Goal: Task Accomplishment & Management: Use online tool/utility

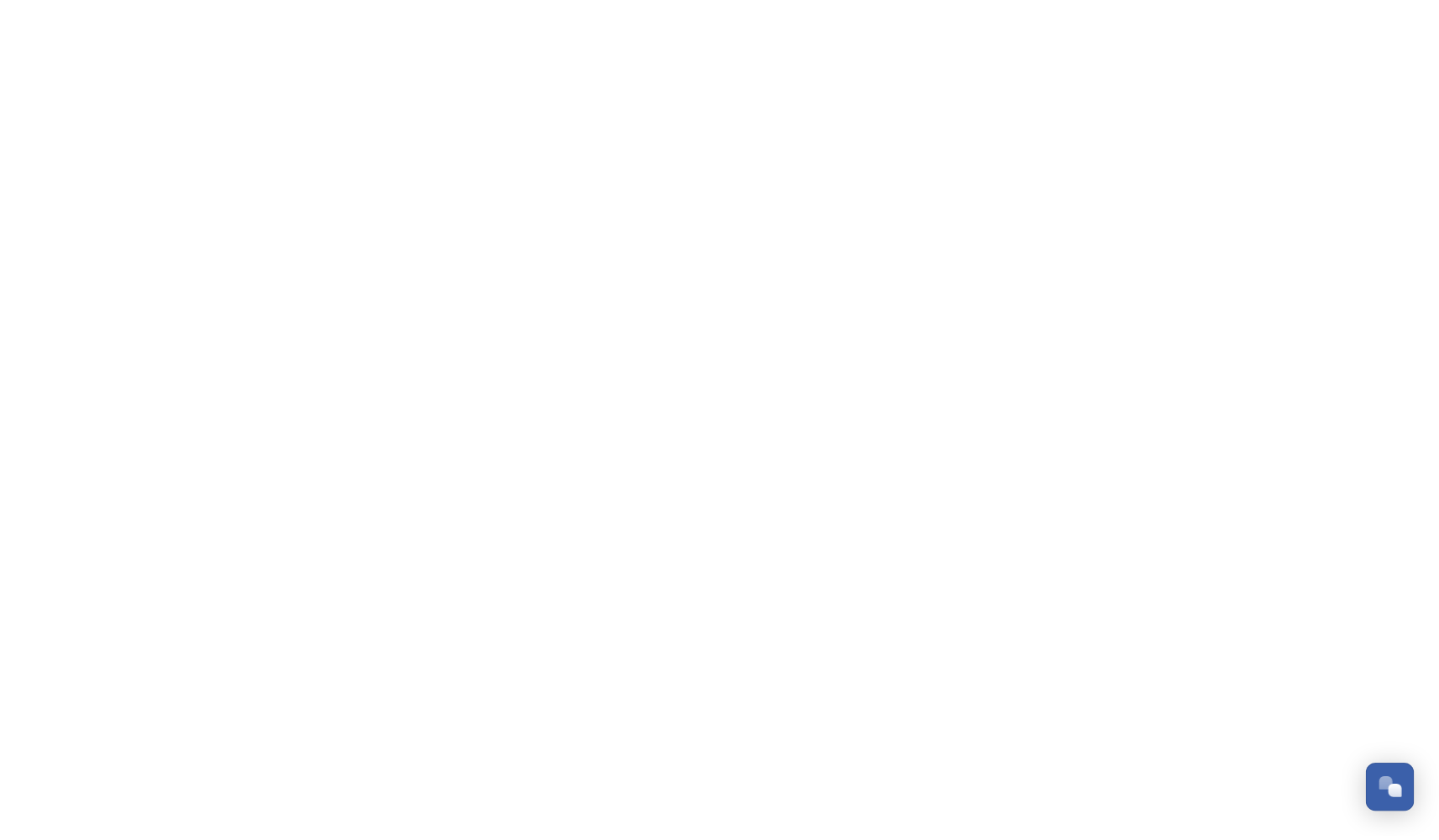
scroll to position [248, 0]
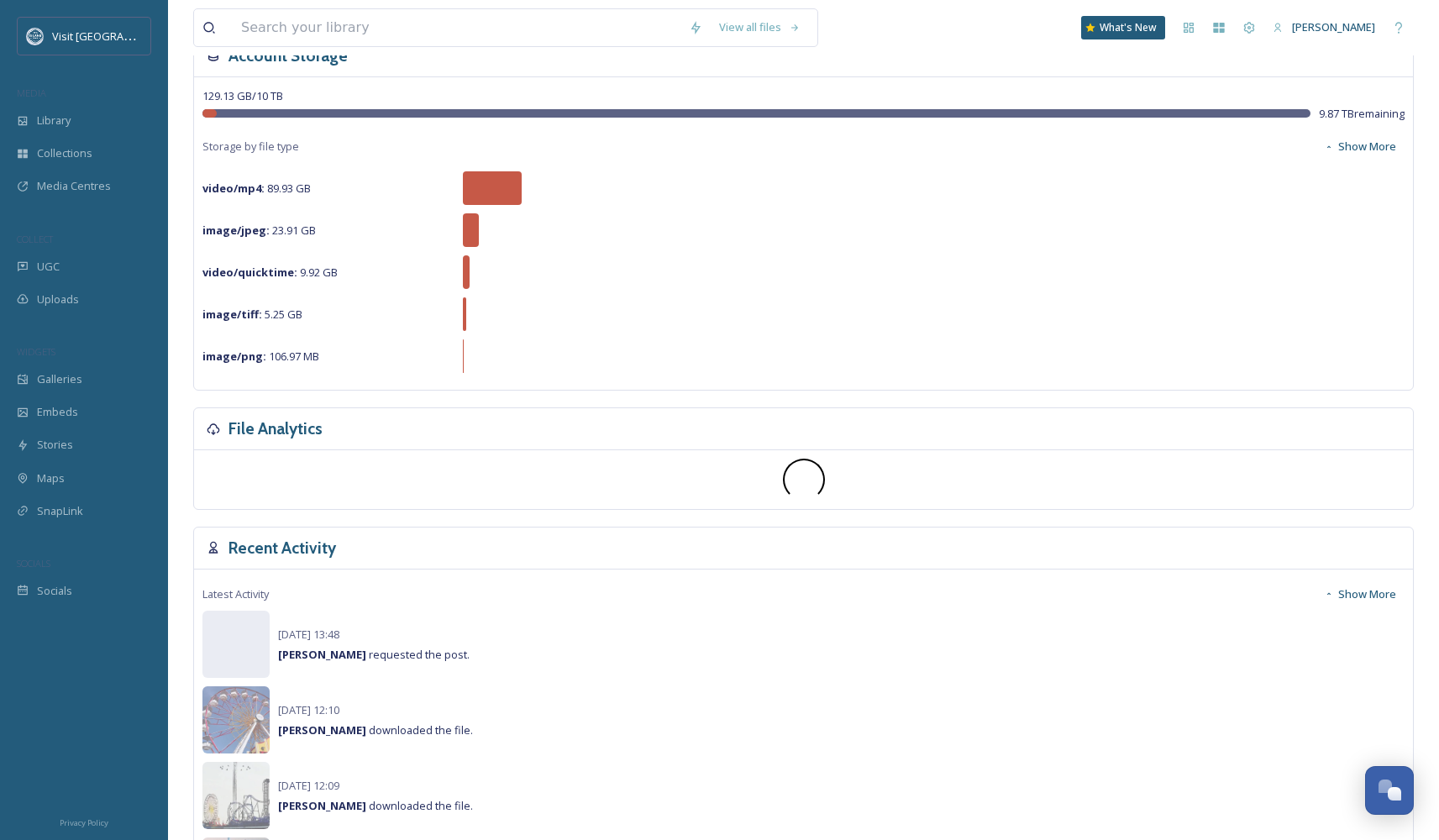
scroll to position [429, 0]
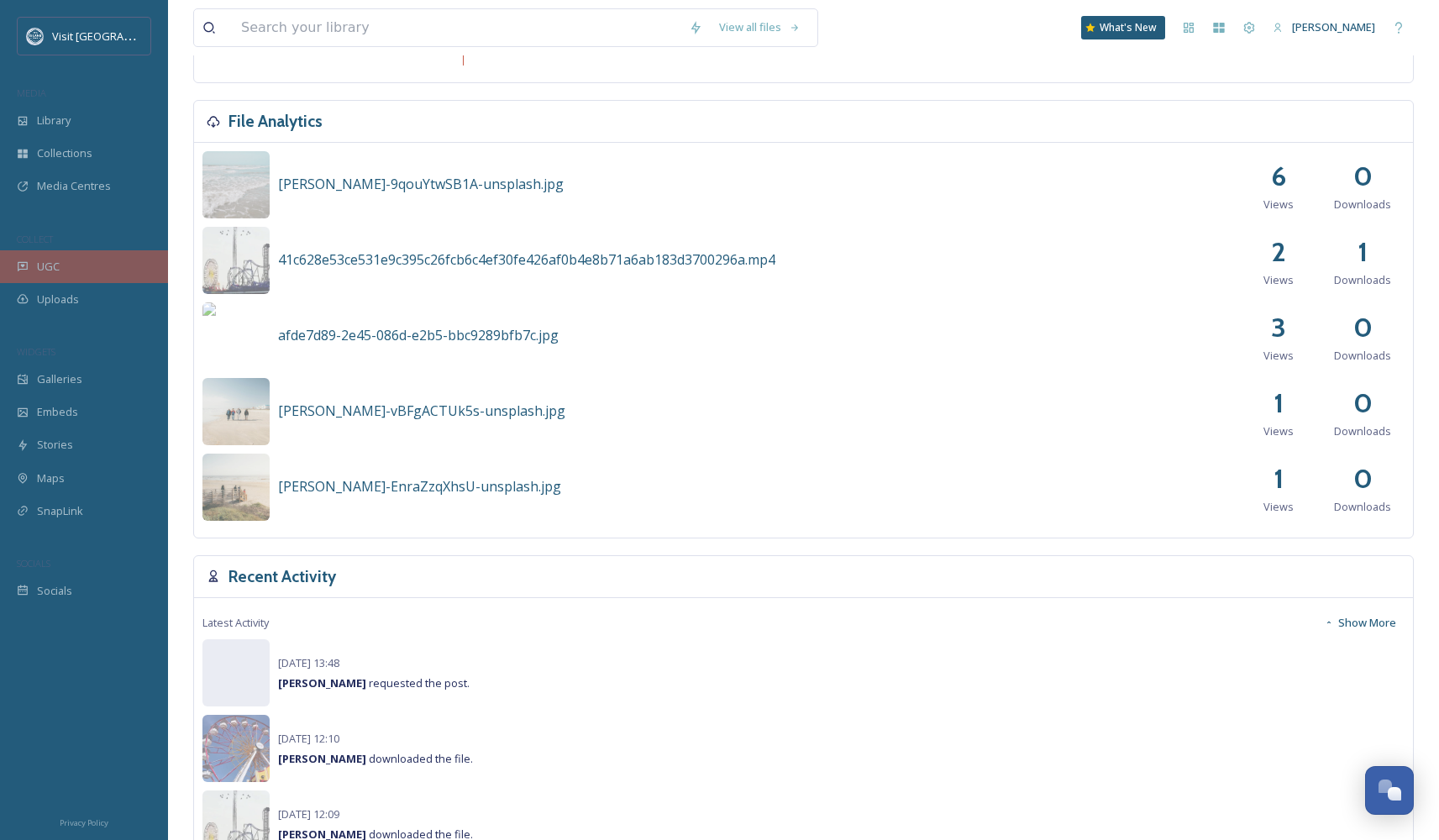
click at [51, 261] on span "UGC" at bounding box center [48, 267] width 22 height 16
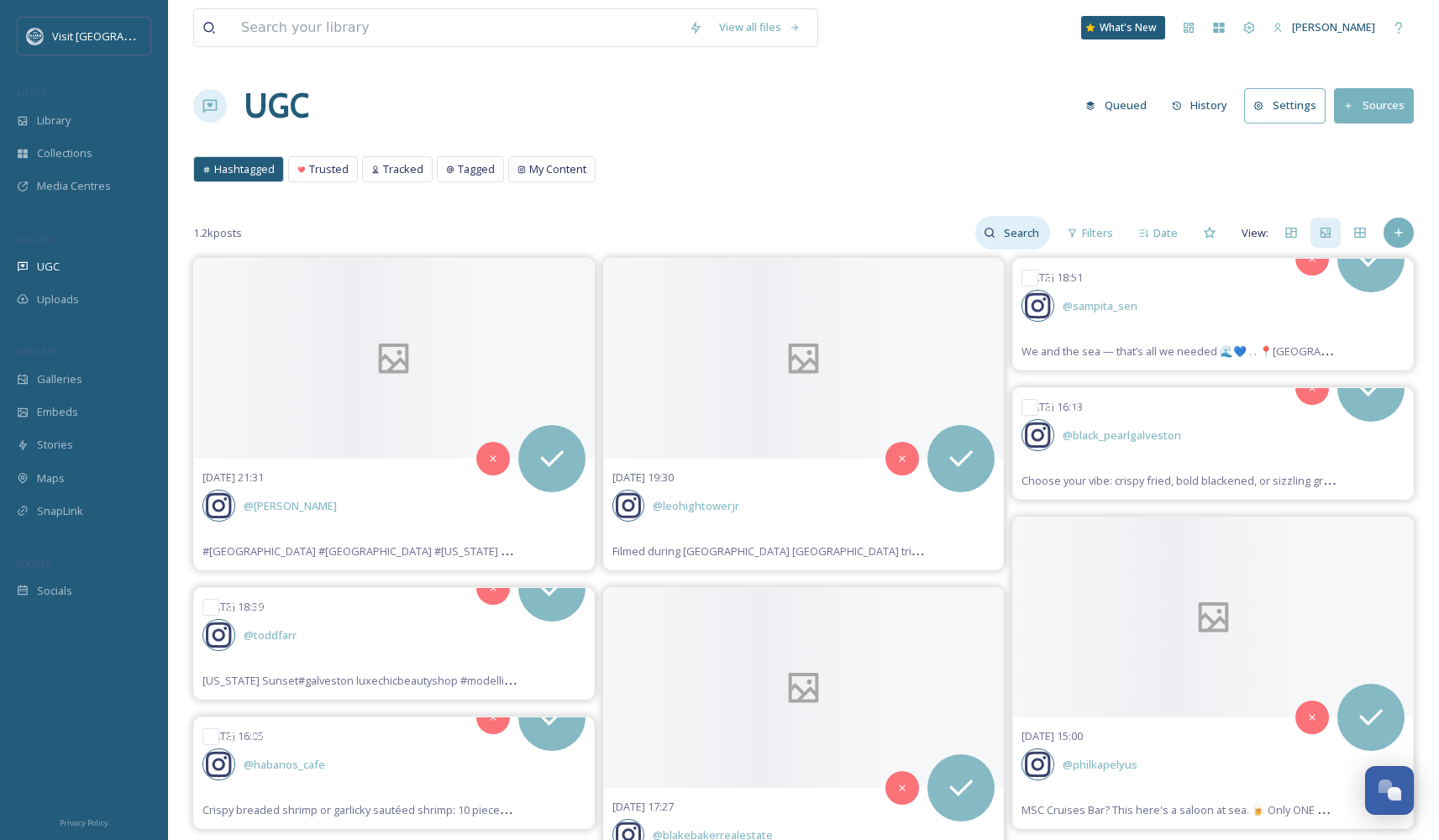
click at [1028, 232] on input at bounding box center [1023, 233] width 55 height 33
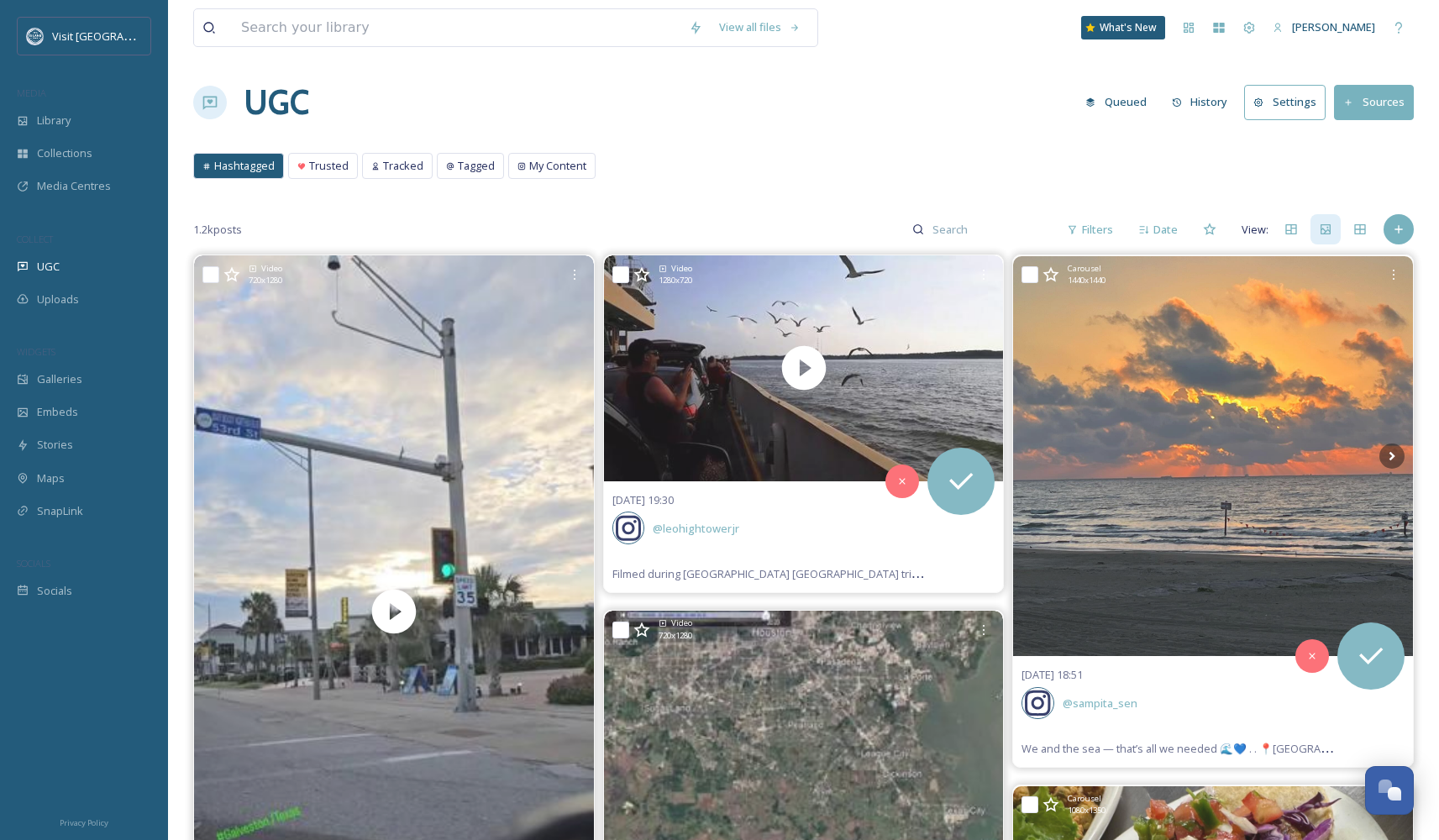
scroll to position [22, 0]
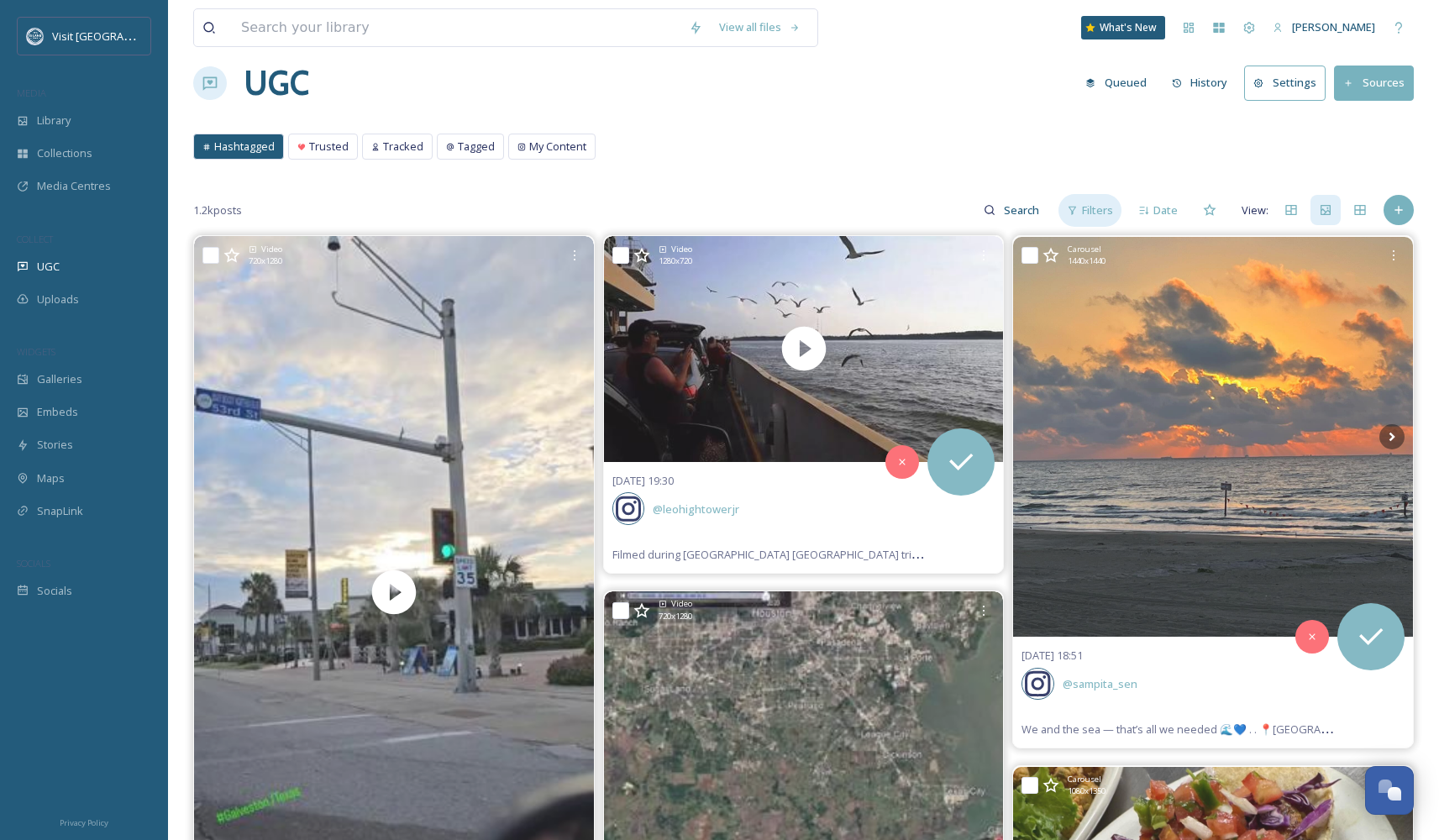
click at [1081, 211] on div "Filters" at bounding box center [1090, 210] width 63 height 33
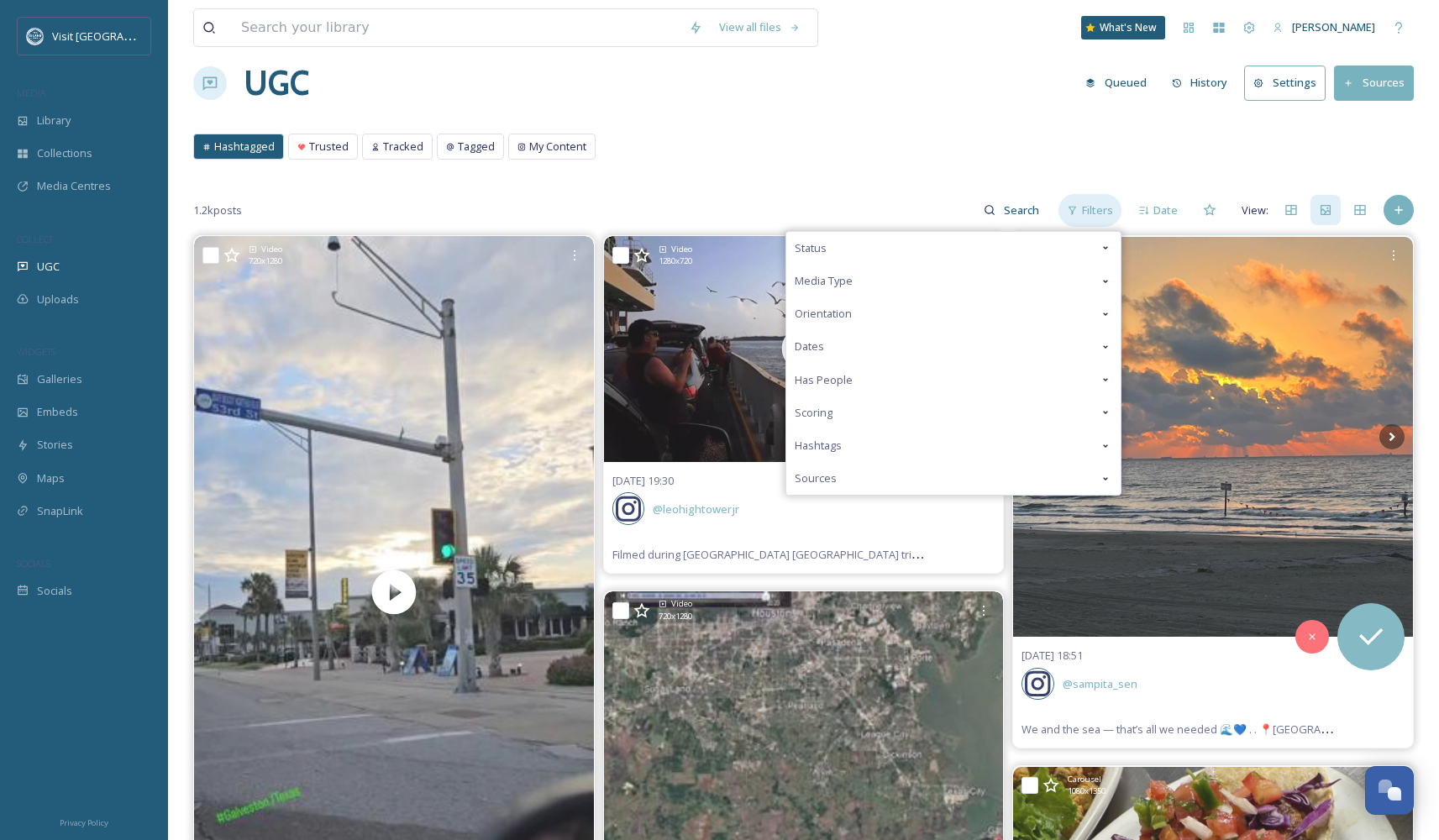
click at [1081, 208] on div "Filters" at bounding box center [1090, 210] width 63 height 33
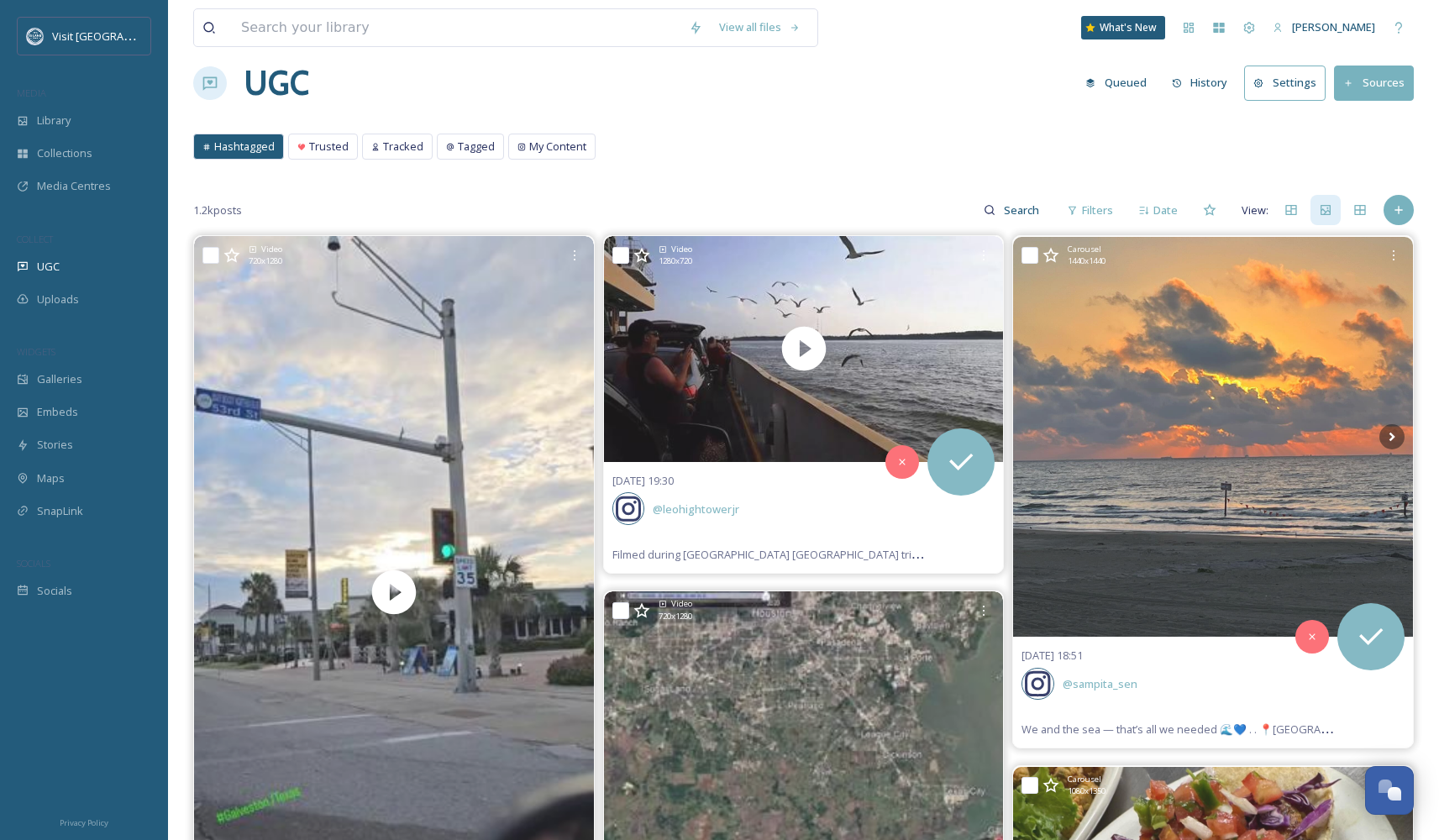
scroll to position [0, 0]
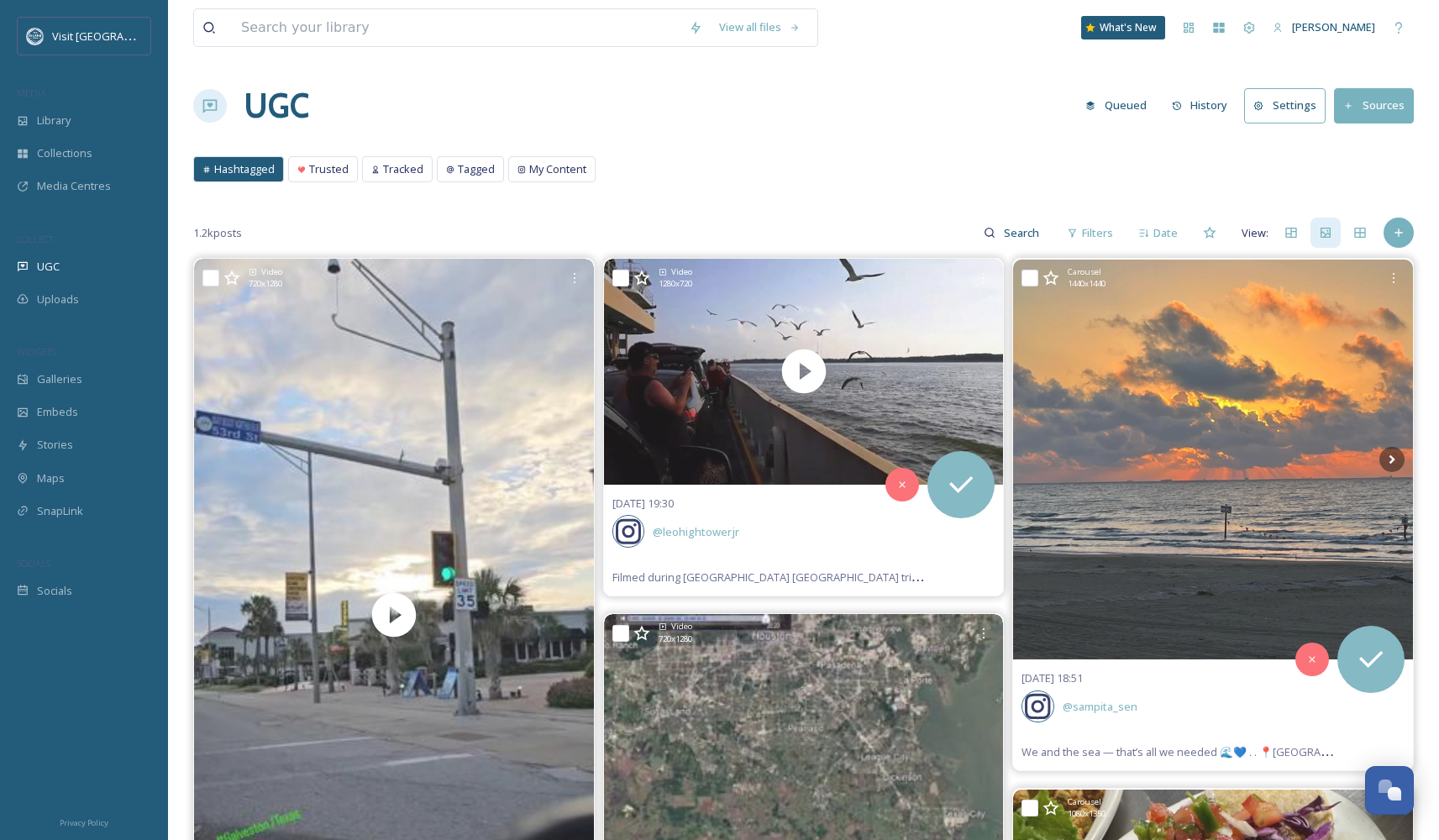
click at [1114, 108] on button "Queued" at bounding box center [1116, 106] width 78 height 33
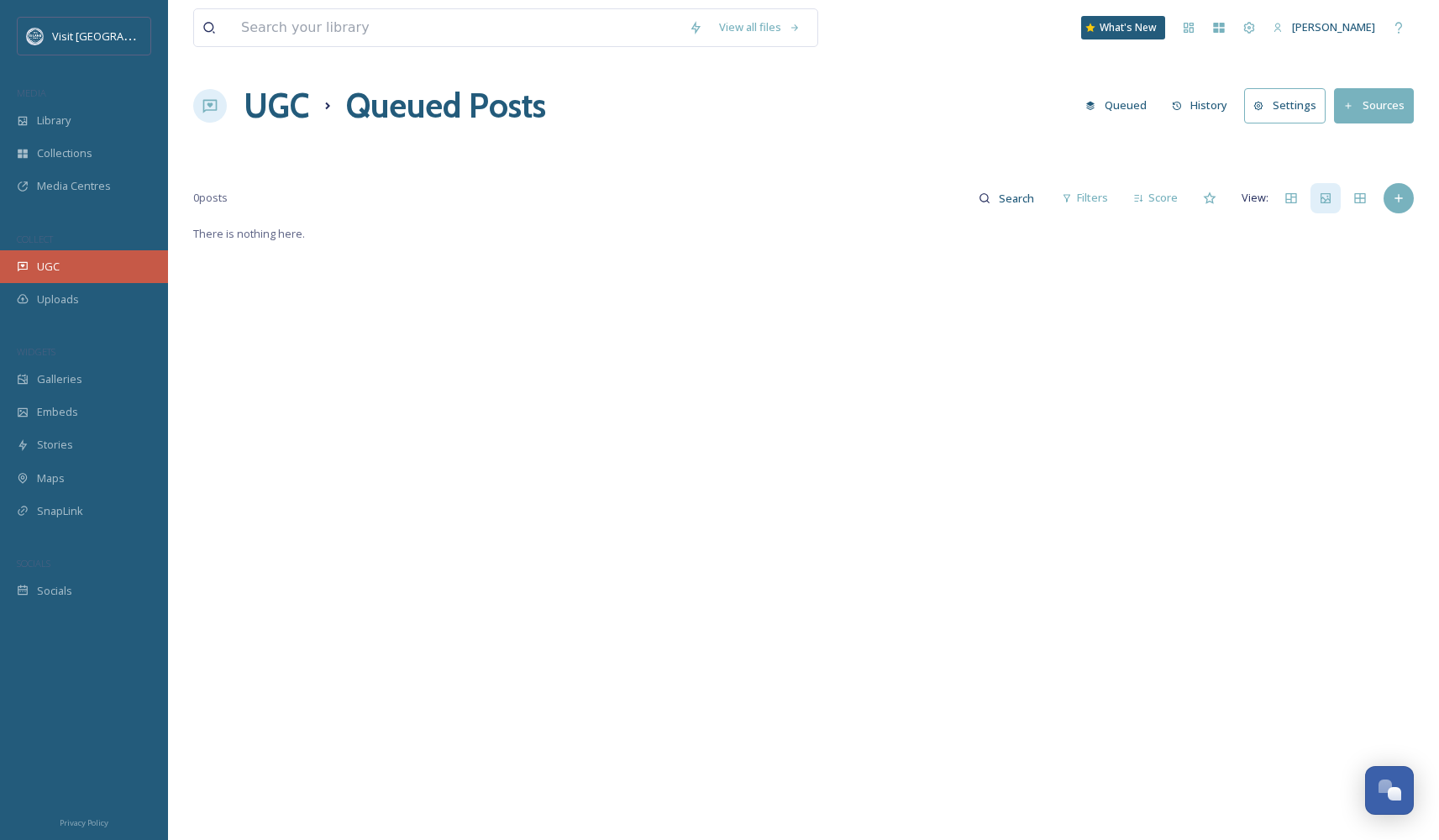
click at [43, 252] on div "UGC" at bounding box center [84, 267] width 168 height 33
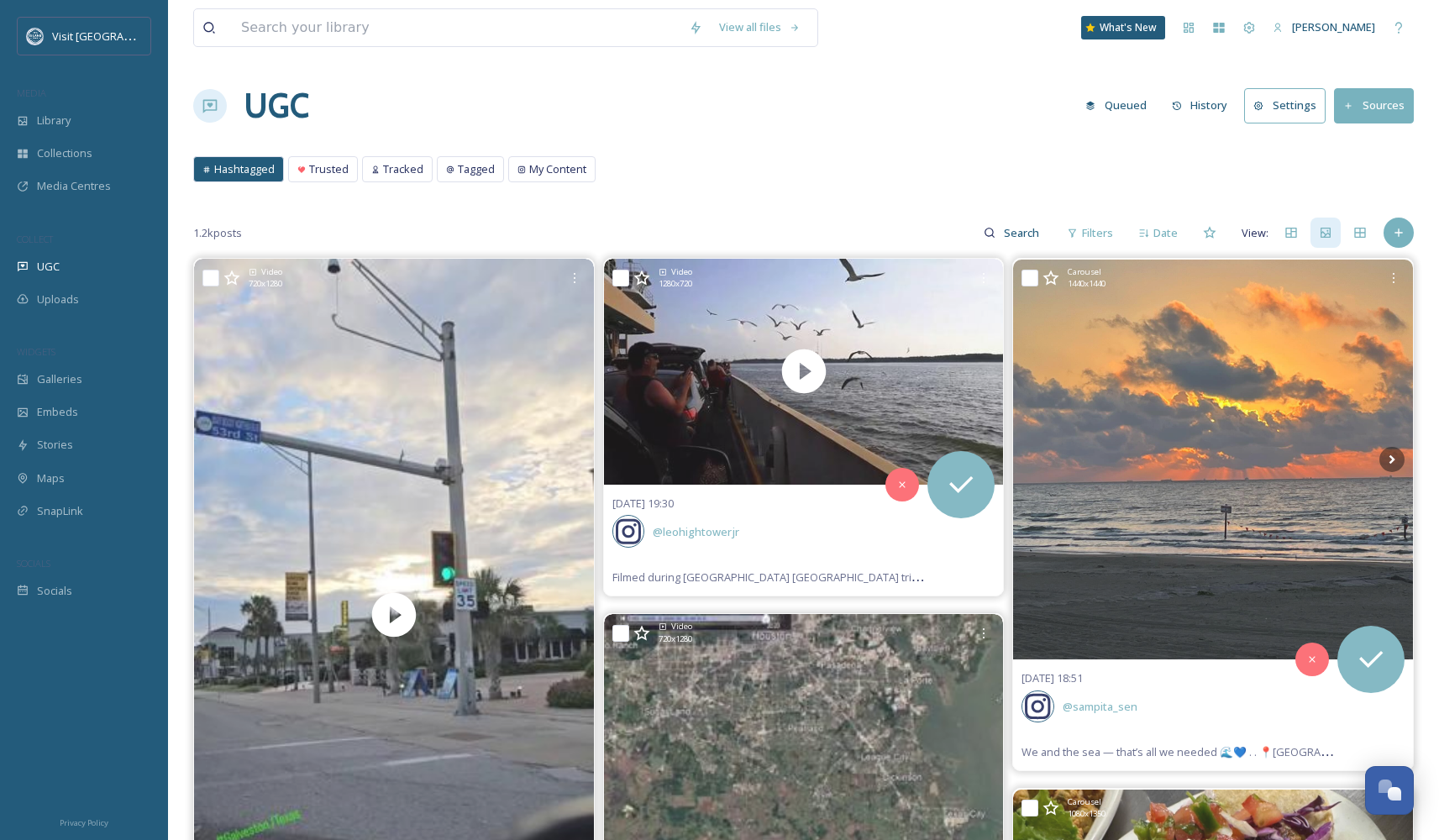
click at [1289, 101] on button "Settings" at bounding box center [1285, 106] width 82 height 34
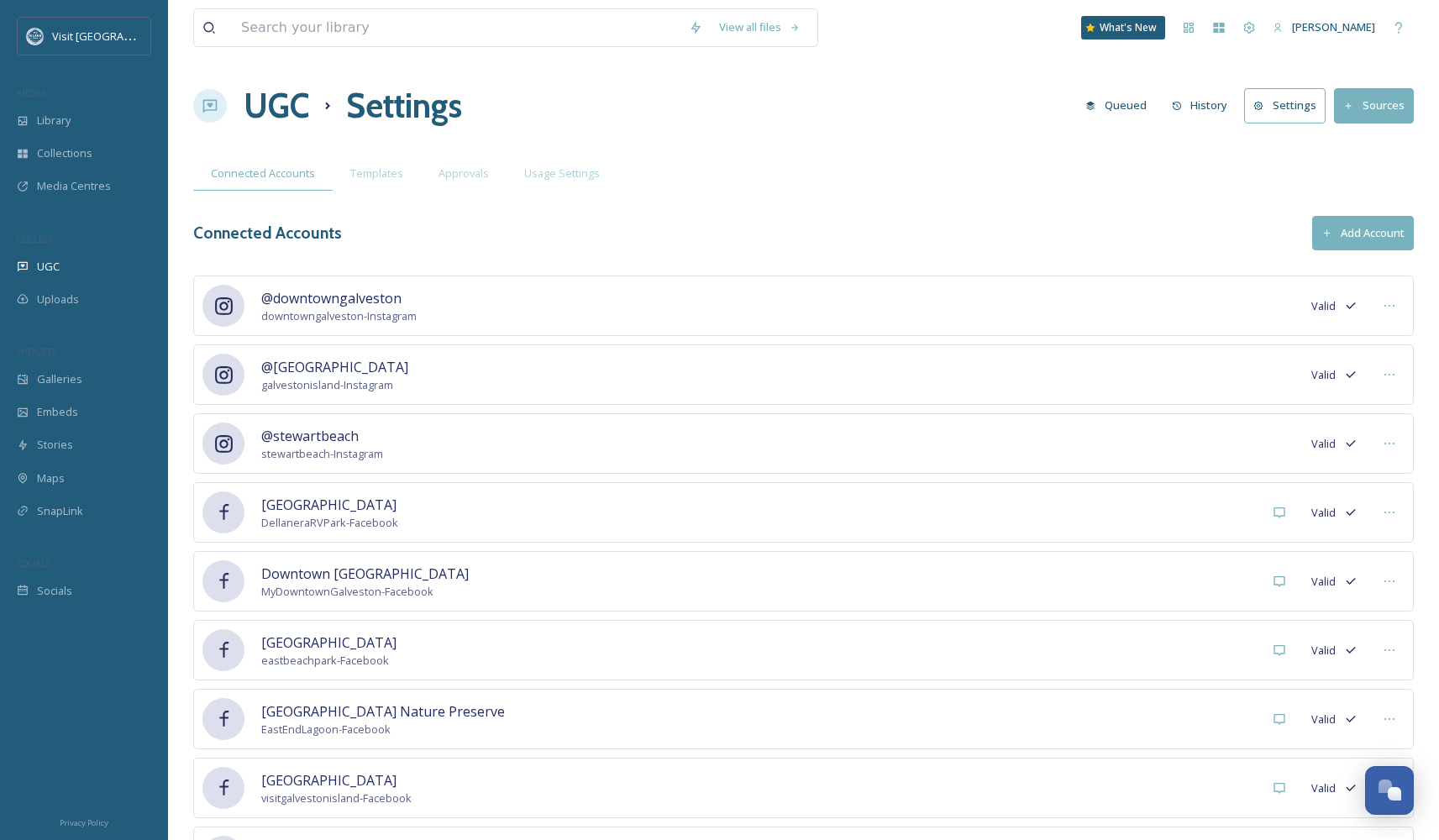
click at [1289, 101] on button "Settings" at bounding box center [1285, 106] width 82 height 34
click at [97, 275] on div "UGC" at bounding box center [84, 267] width 168 height 33
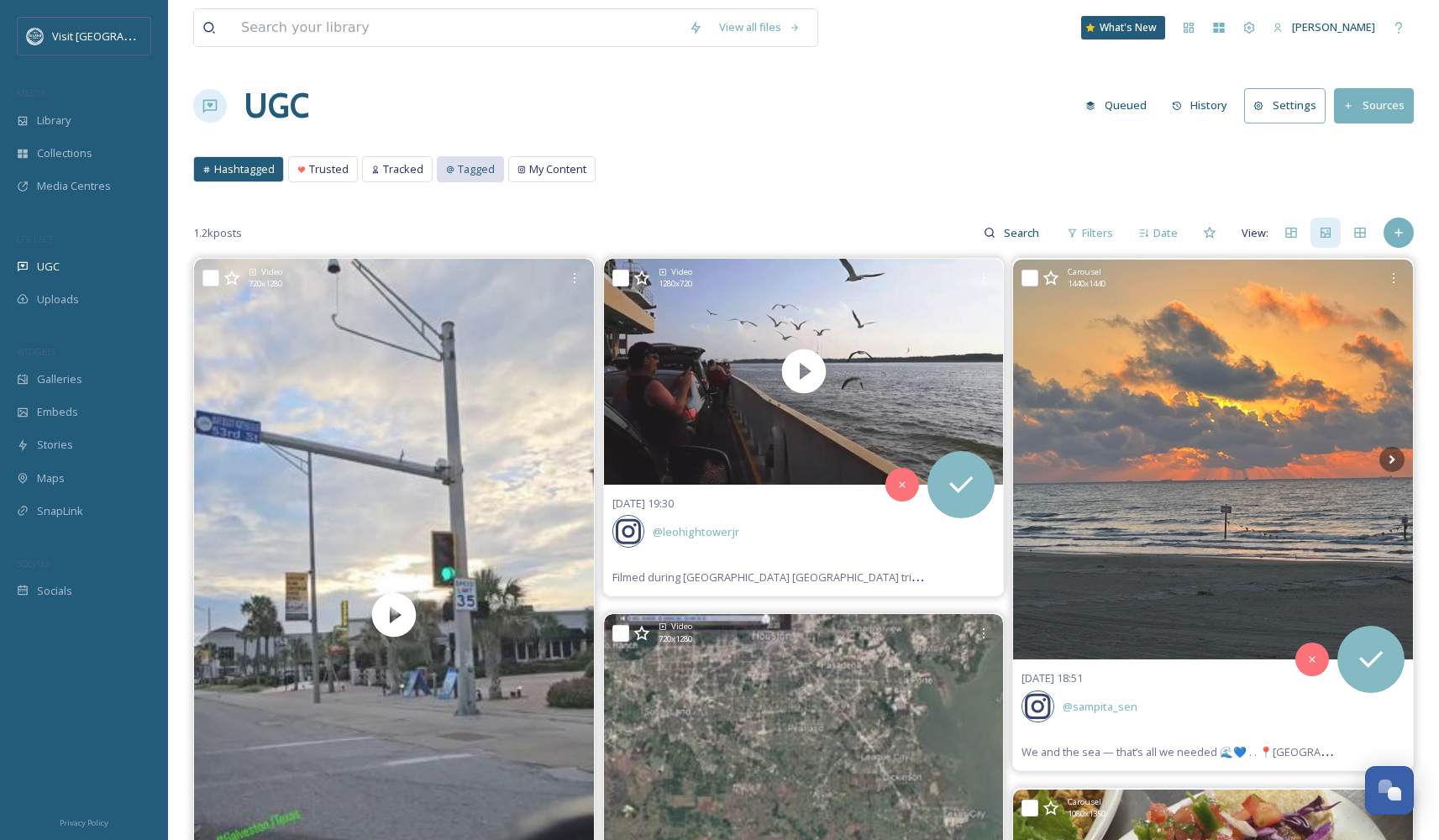
click at [475, 176] on span "Tagged" at bounding box center [476, 169] width 37 height 16
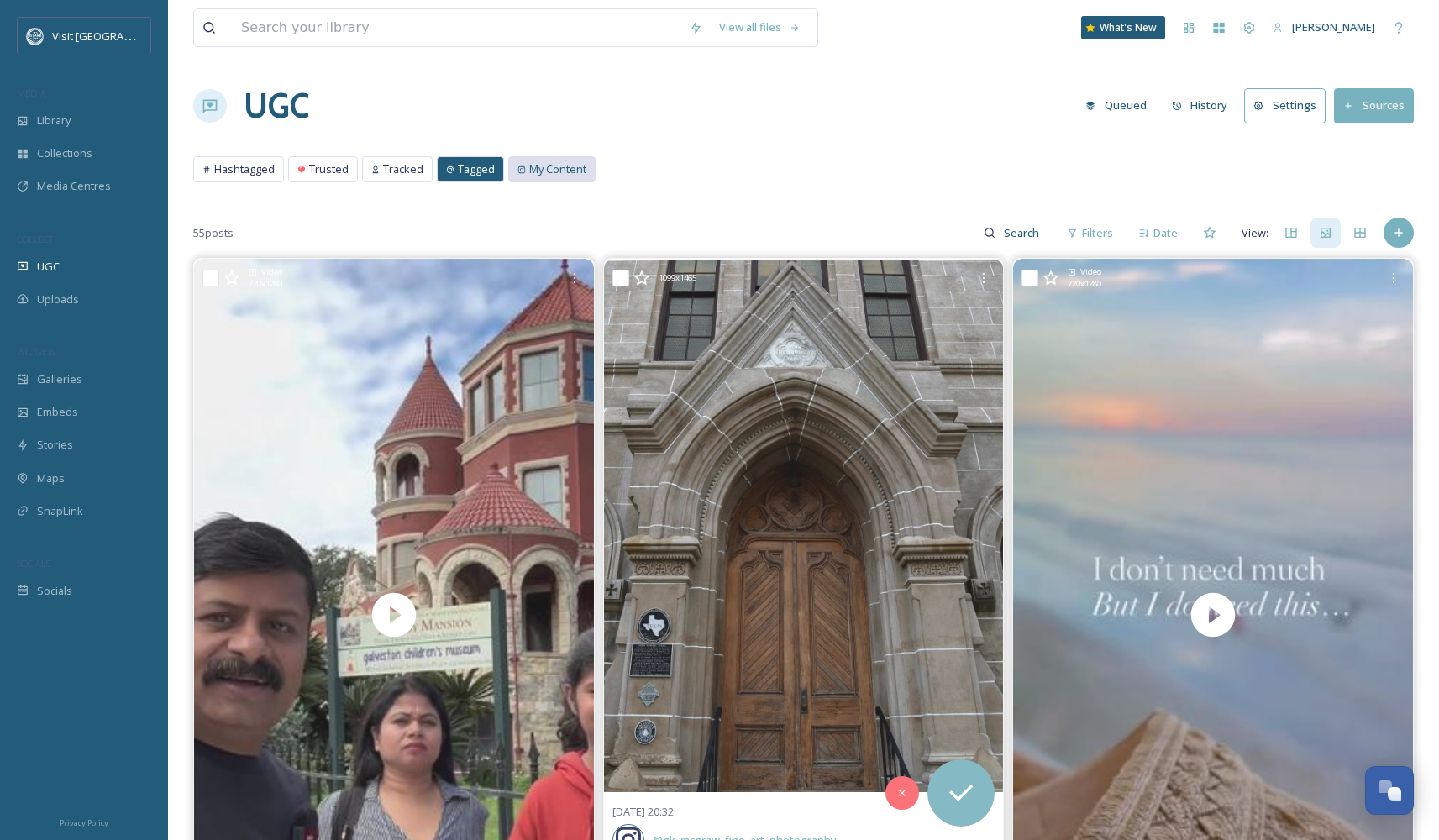
click at [558, 178] on div "My Content" at bounding box center [552, 169] width 86 height 24
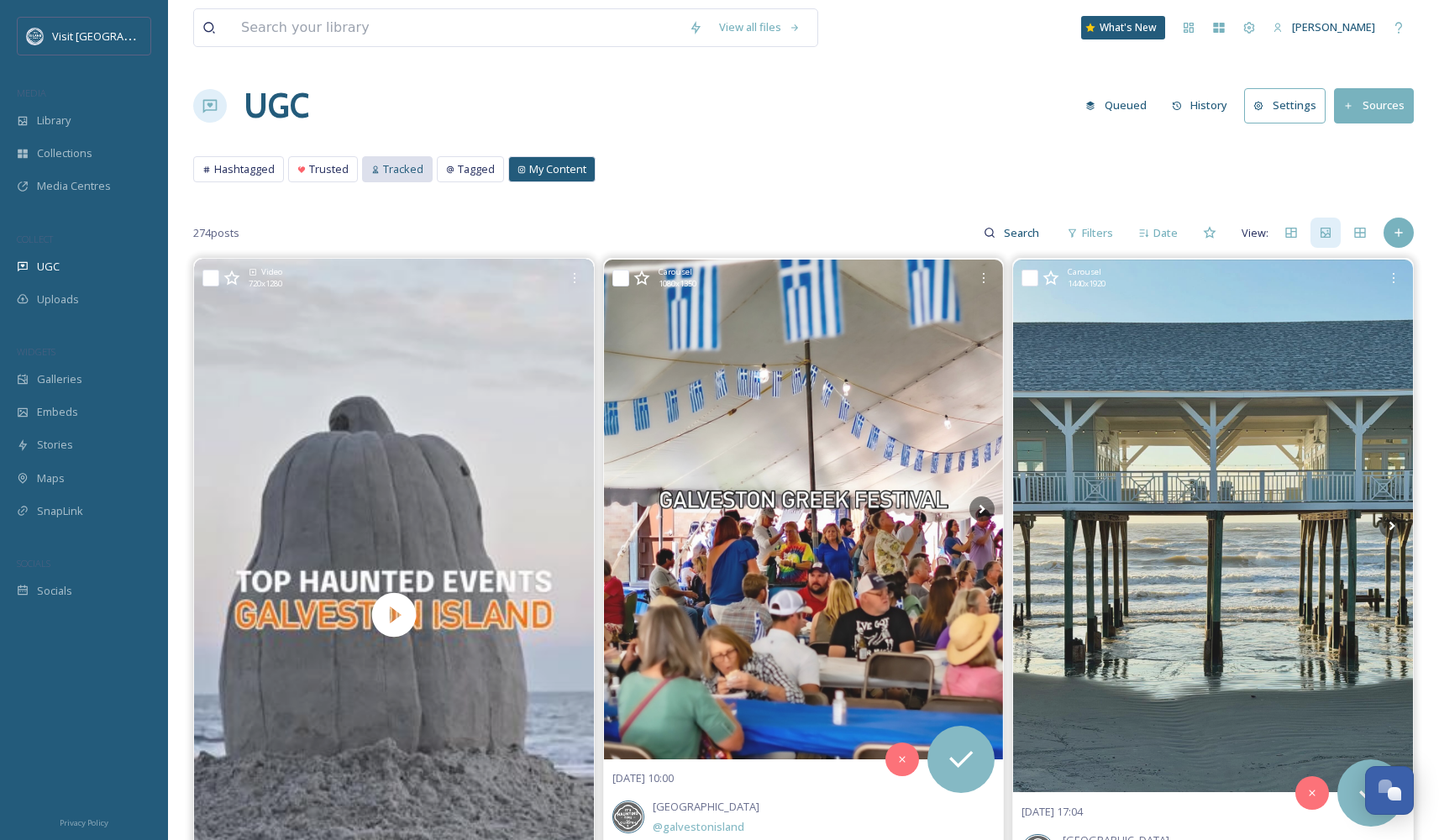
click at [386, 167] on span "Tracked" at bounding box center [403, 169] width 40 height 16
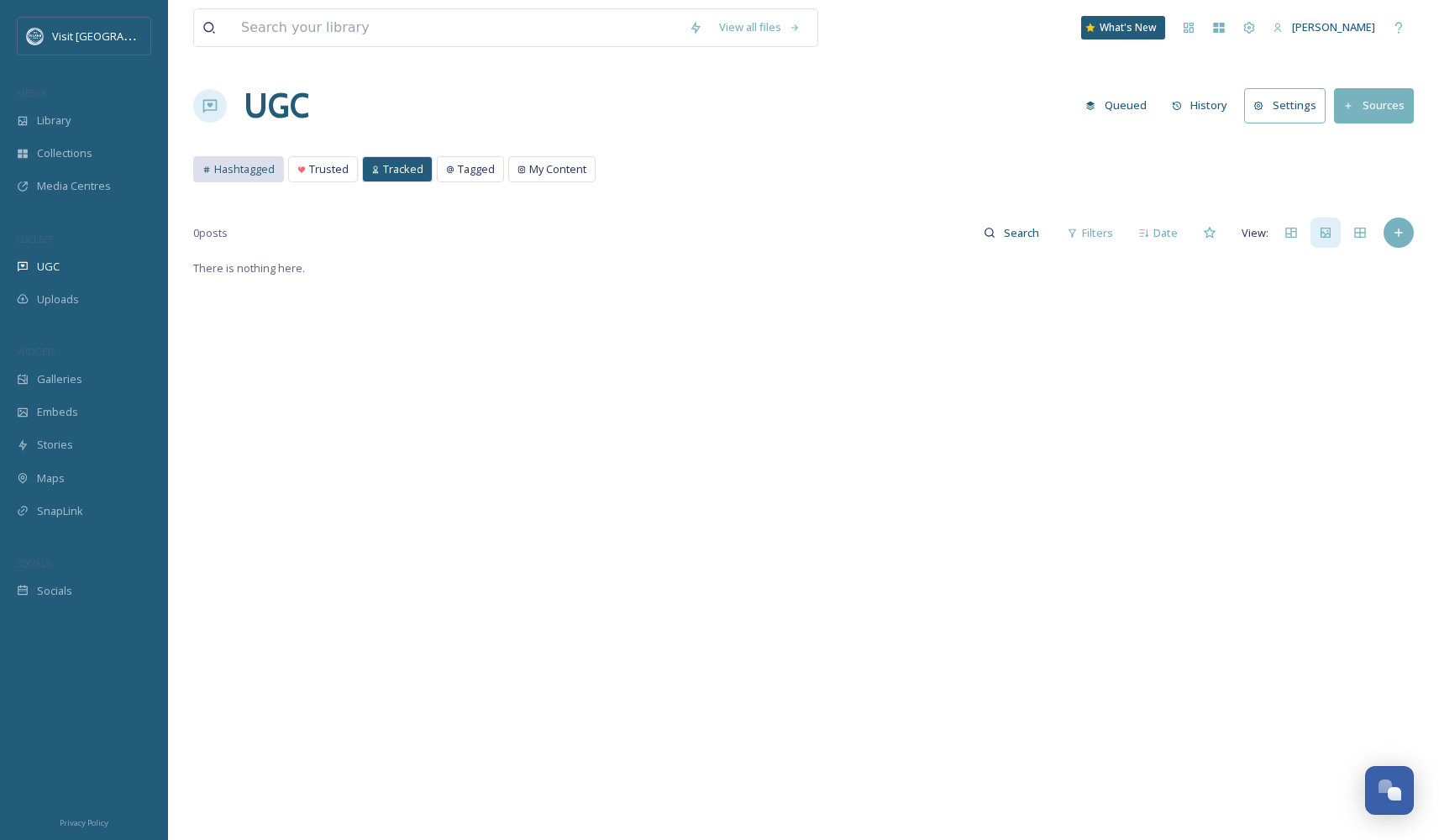
click at [211, 171] on div "Hashtagged" at bounding box center [239, 169] width 89 height 24
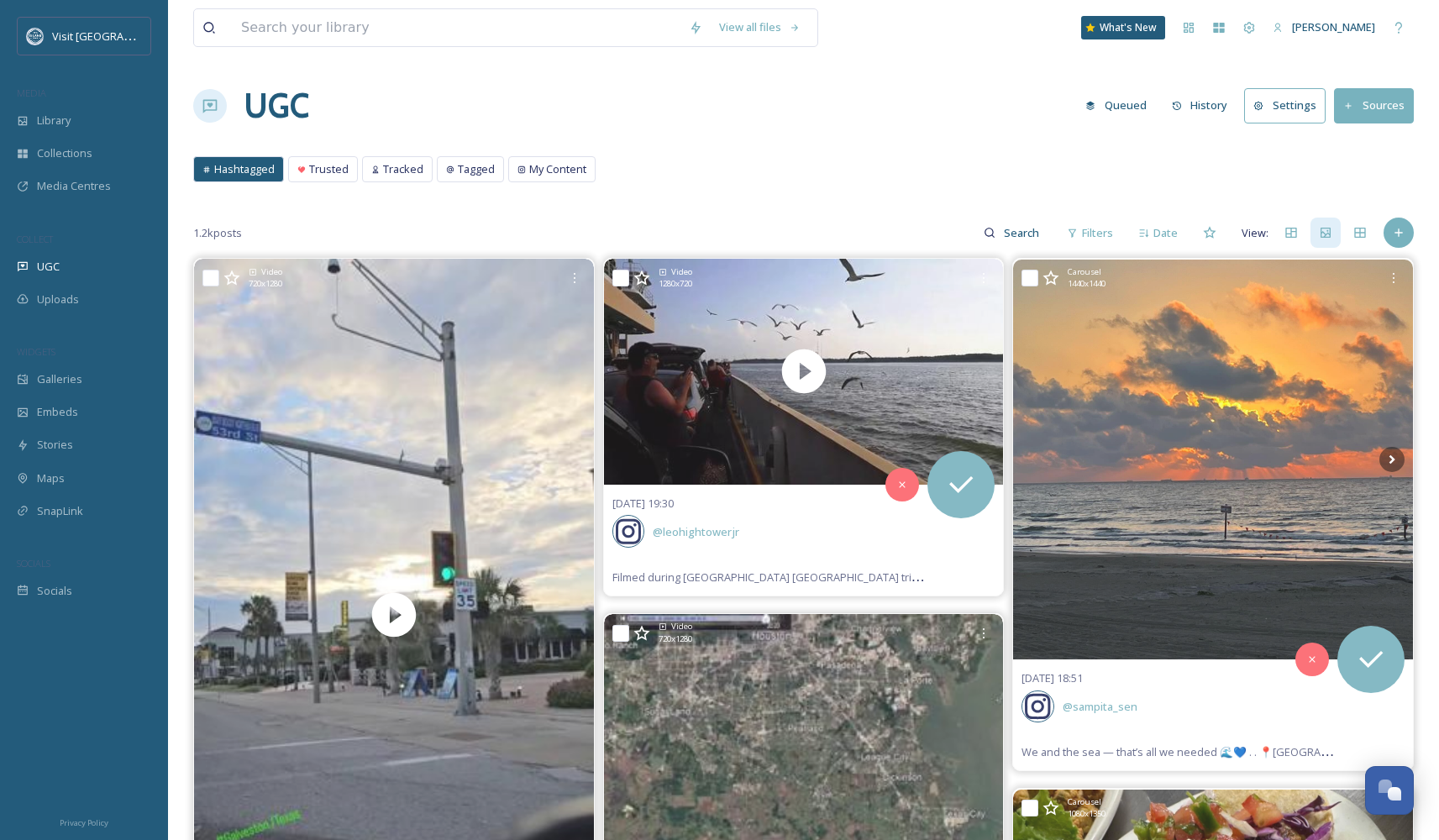
click at [1140, 106] on button "Queued" at bounding box center [1116, 106] width 78 height 33
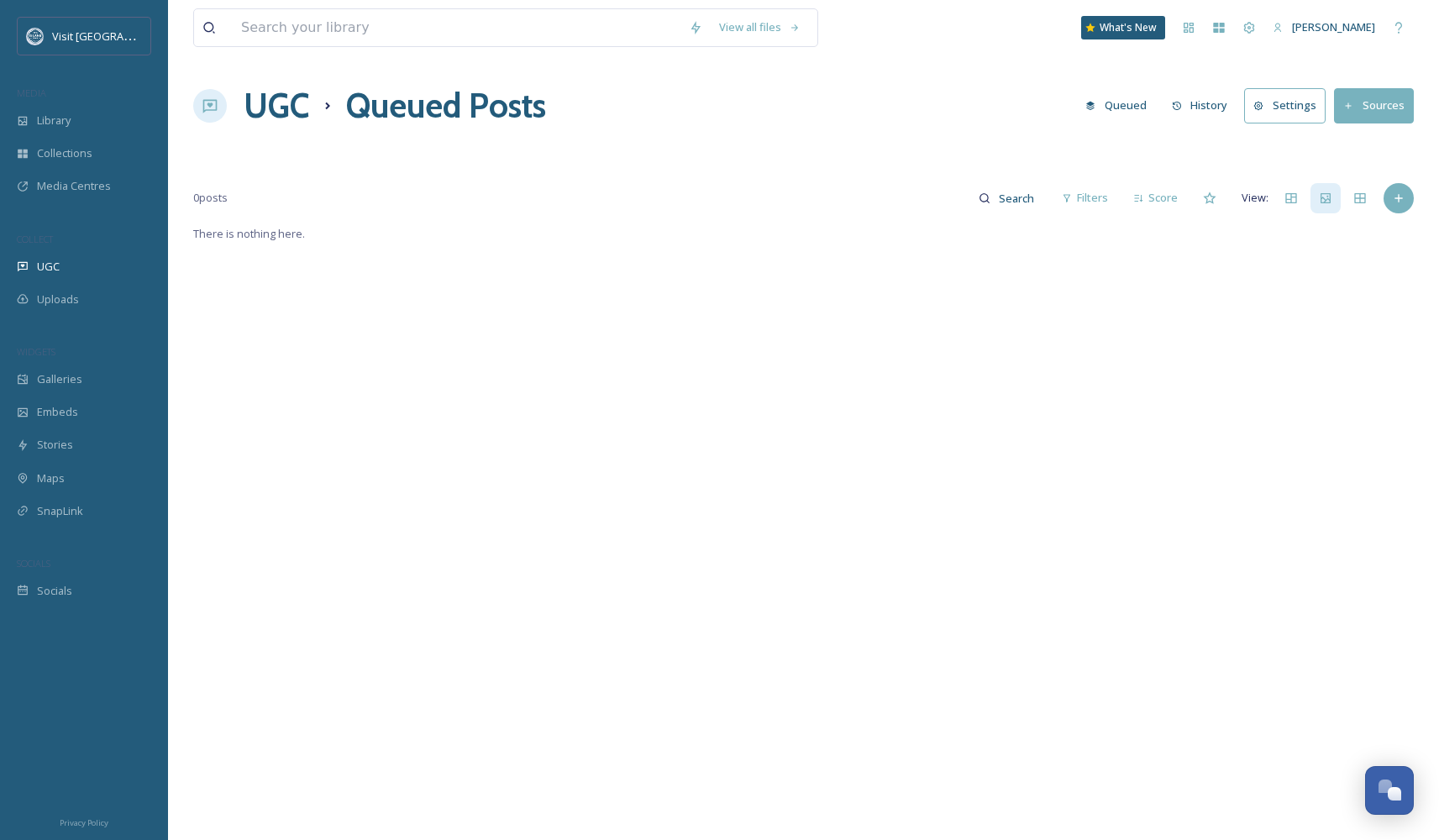
click at [1140, 106] on button "Queued" at bounding box center [1116, 106] width 78 height 33
click at [1211, 105] on button "History" at bounding box center [1200, 106] width 73 height 33
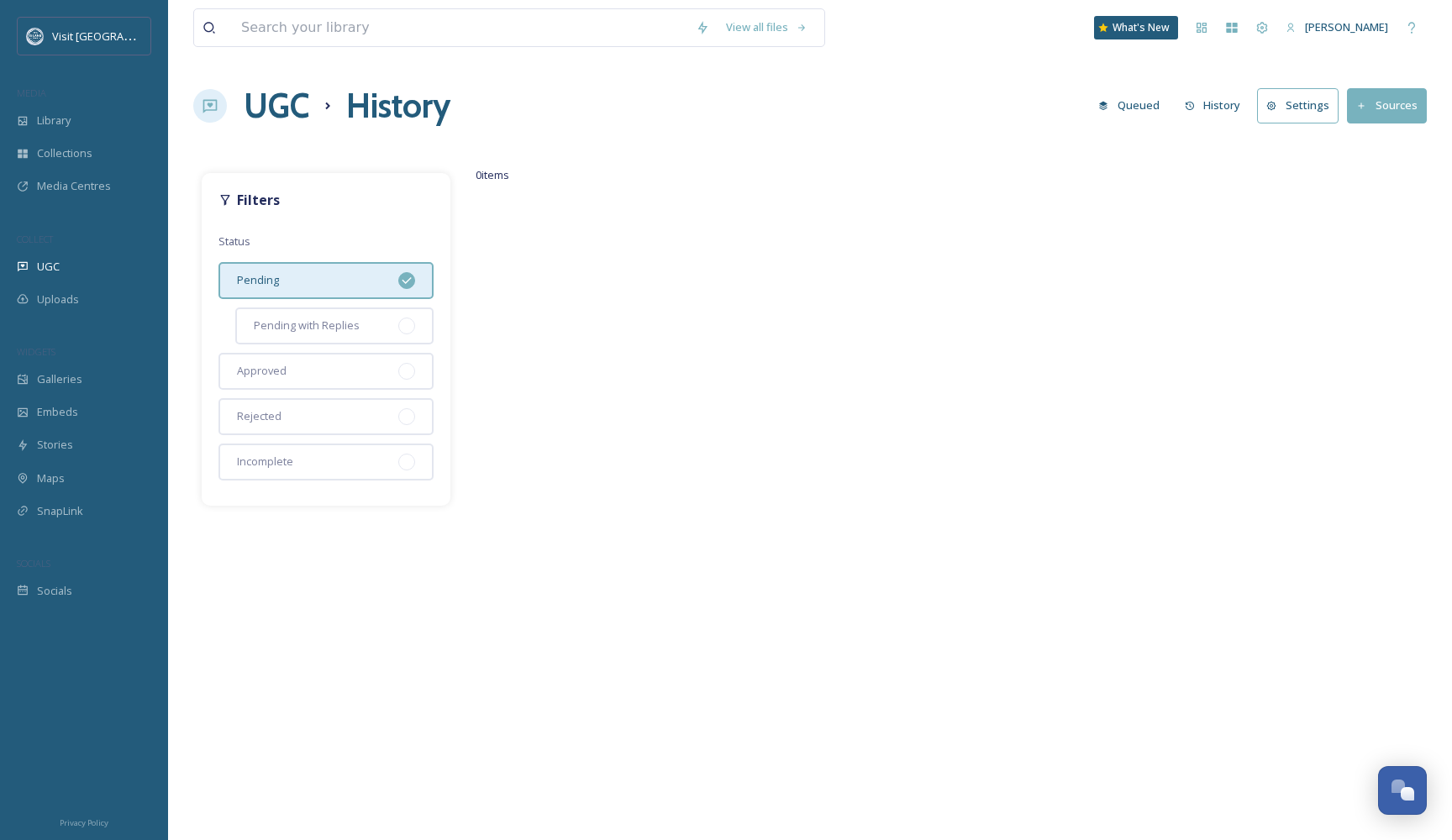
click at [269, 277] on span "Pending" at bounding box center [257, 280] width 42 height 16
click at [320, 328] on span "Pending with Replies" at bounding box center [306, 325] width 106 height 16
click at [321, 326] on span "Pending with Replies" at bounding box center [306, 325] width 106 height 16
click at [301, 384] on div "Approved" at bounding box center [326, 371] width 215 height 37
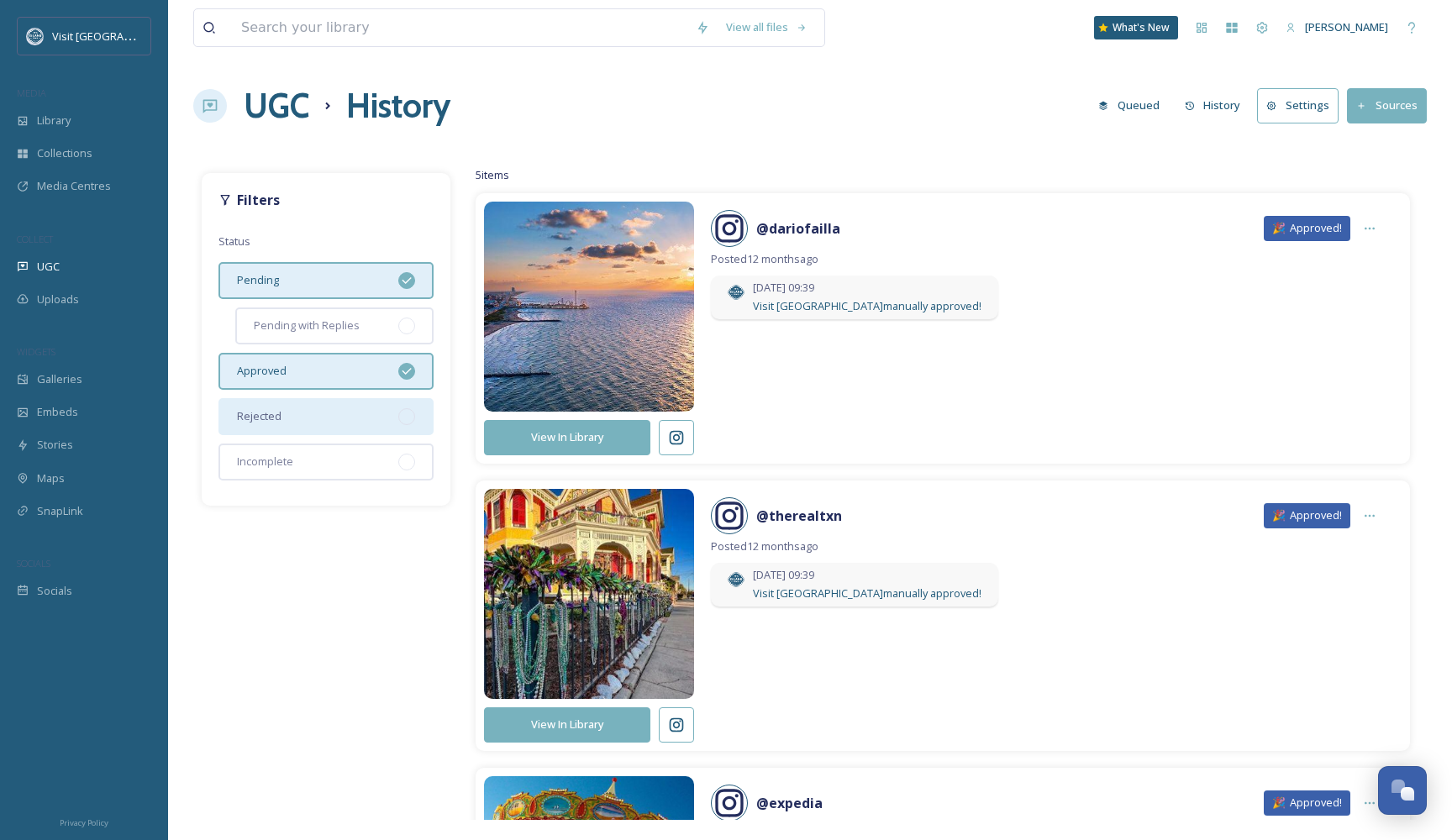
click at [288, 414] on div "Rejected" at bounding box center [326, 416] width 215 height 37
click at [293, 379] on div "Approved" at bounding box center [326, 371] width 215 height 37
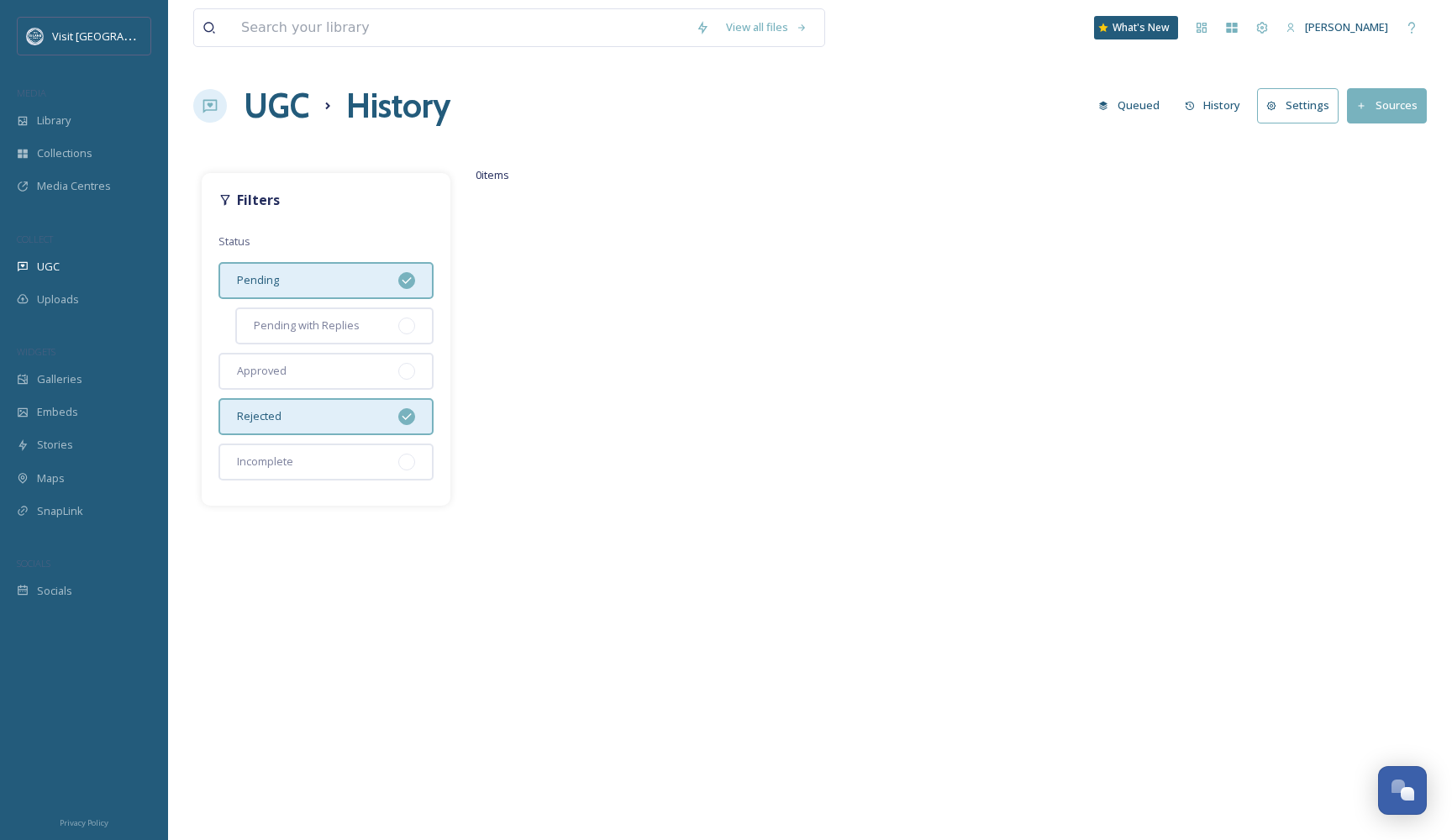
click at [332, 274] on div "Pending" at bounding box center [326, 281] width 215 height 37
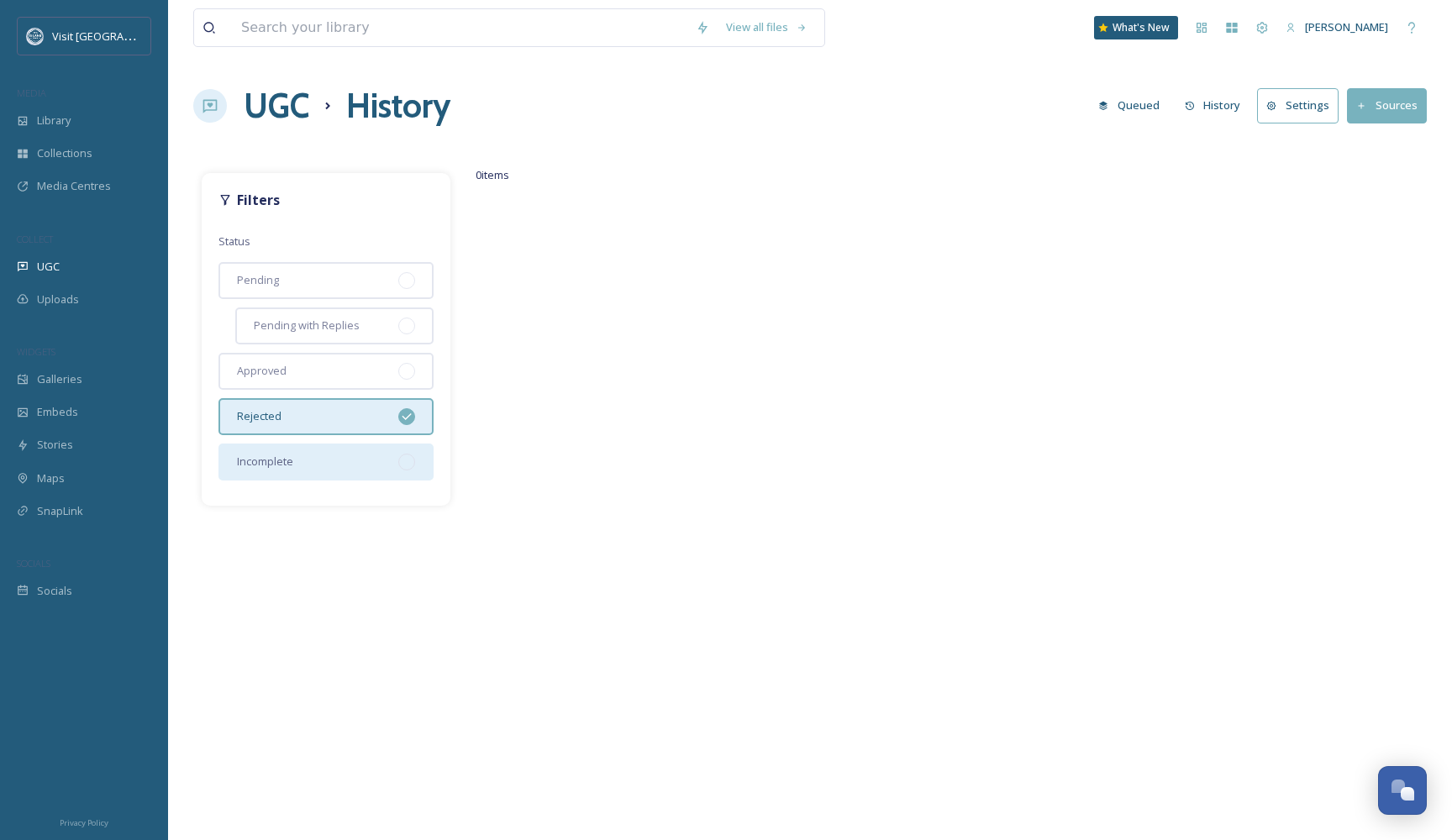
click at [342, 462] on div "Incomplete" at bounding box center [326, 462] width 215 height 37
click at [354, 407] on div "Rejected" at bounding box center [326, 416] width 215 height 37
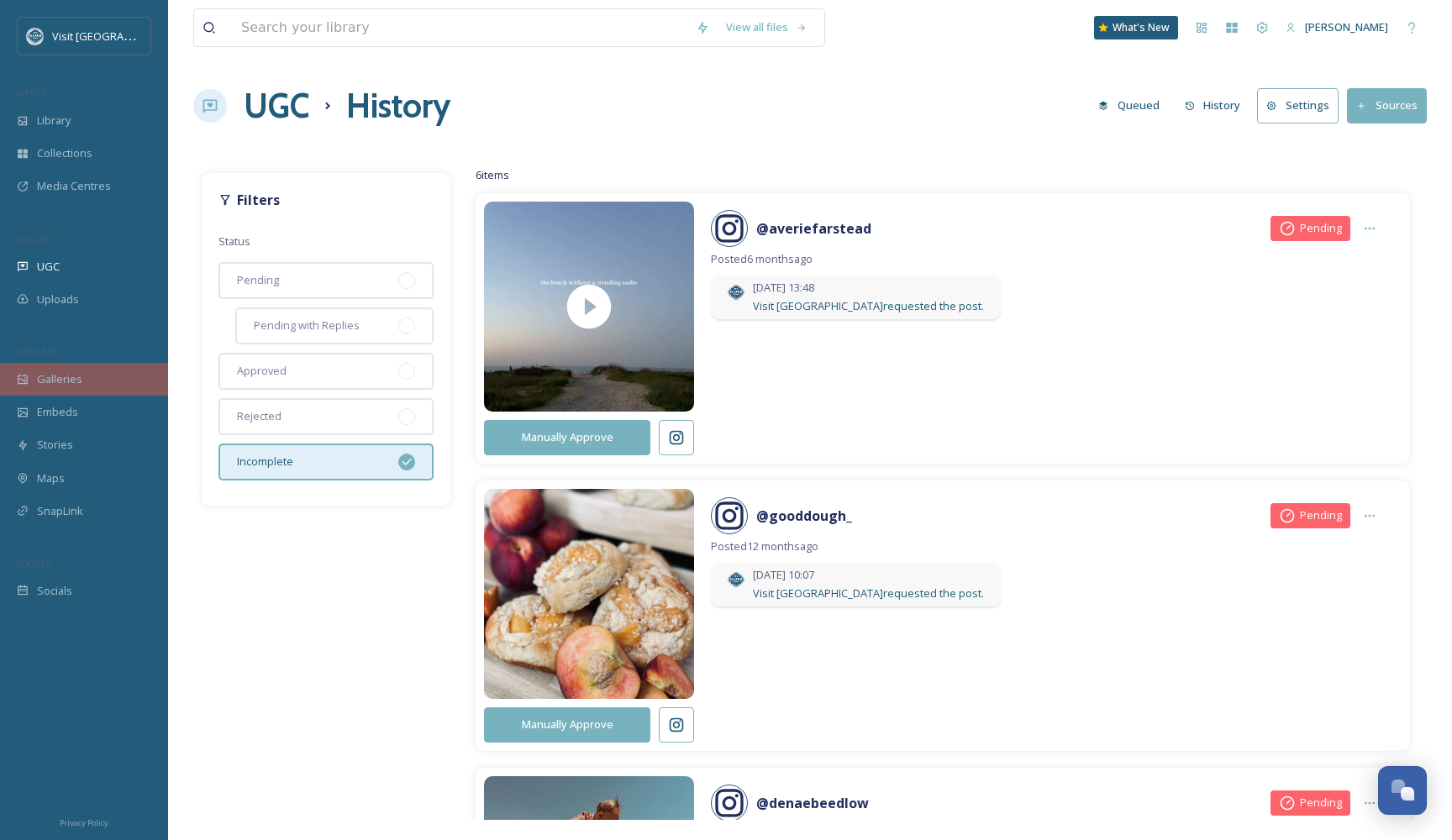
click at [88, 386] on div "Galleries" at bounding box center [84, 379] width 168 height 33
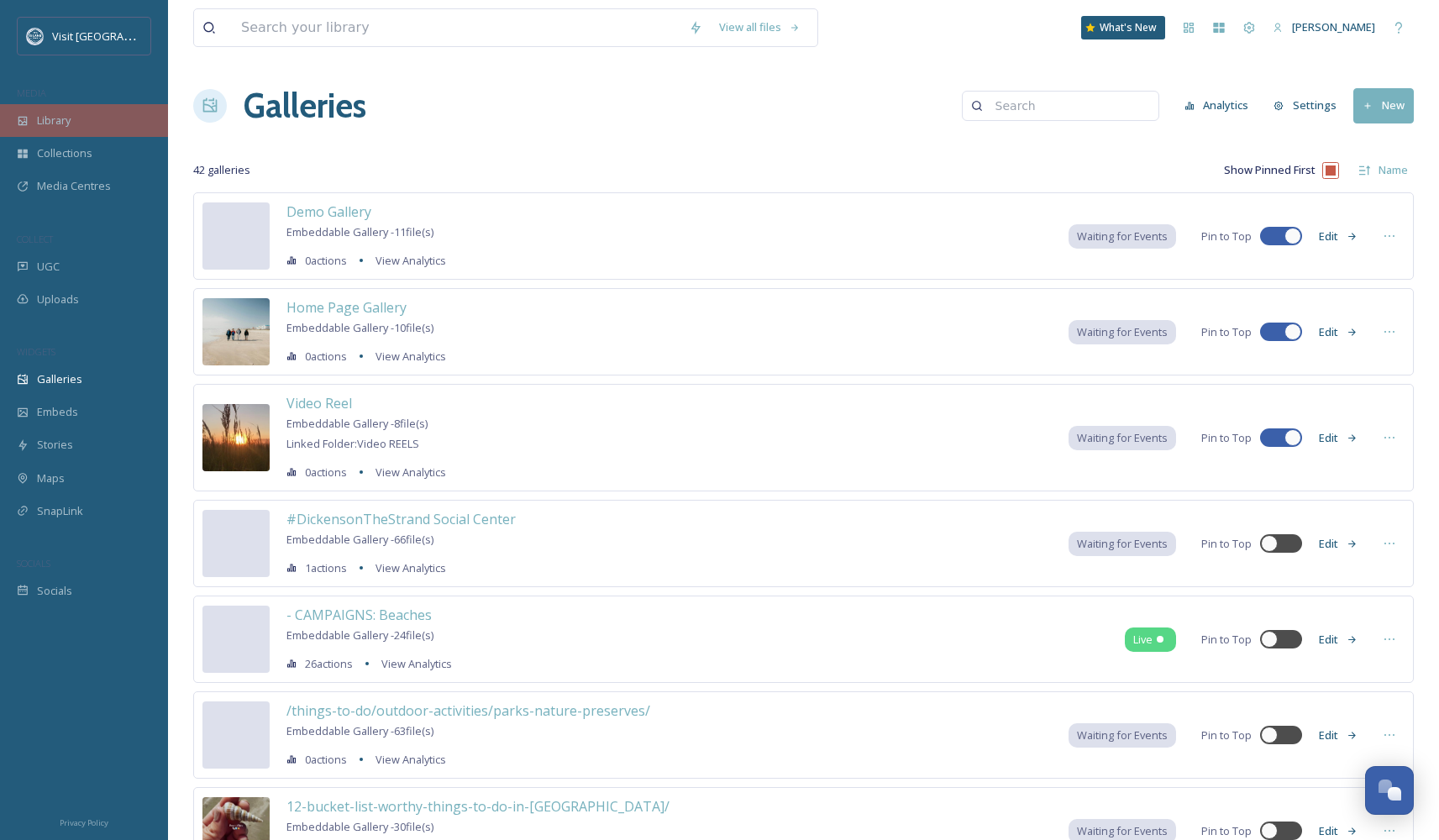
click at [60, 129] on div "Library" at bounding box center [84, 120] width 168 height 33
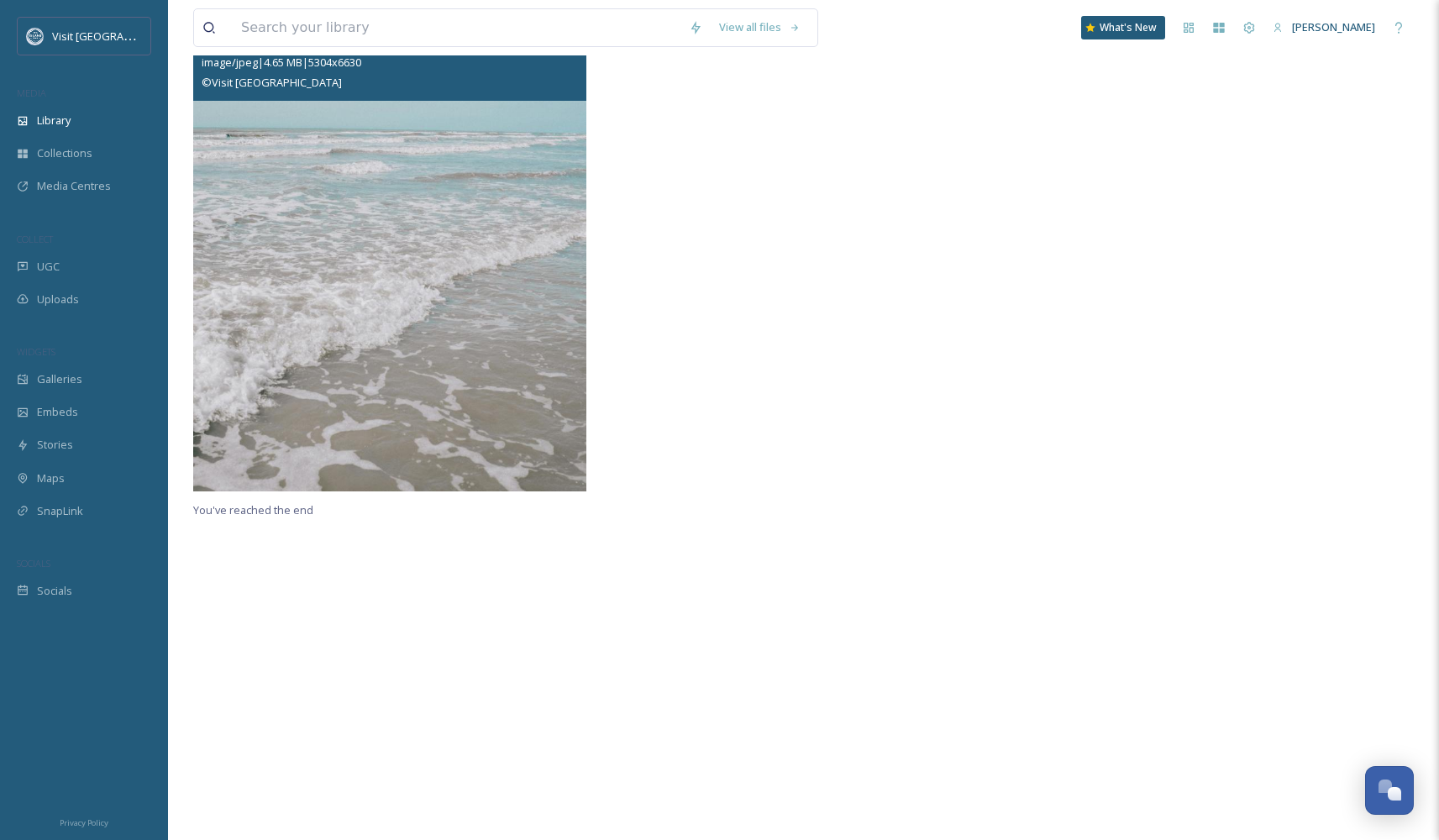
scroll to position [426, 0]
